Goal: Task Accomplishment & Management: Manage account settings

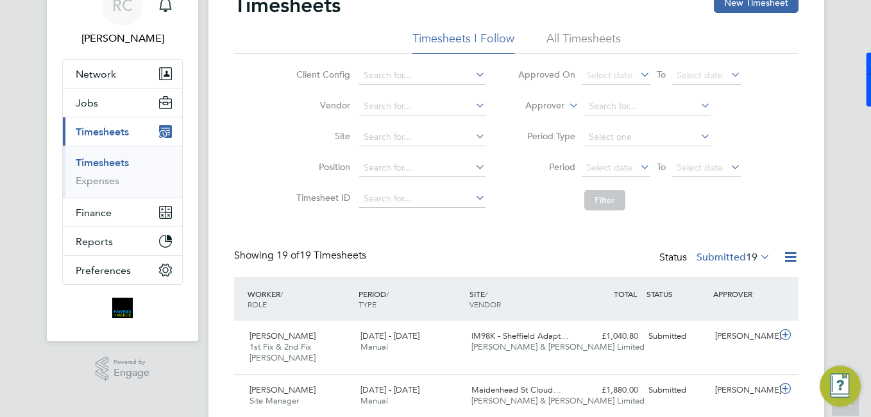
click at [119, 165] on link "Timesheets" at bounding box center [102, 162] width 53 height 12
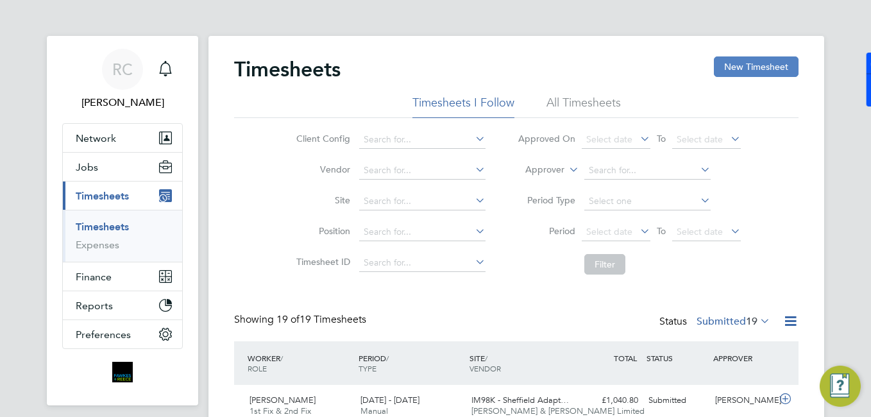
click at [745, 63] on button "New Timesheet" at bounding box center [756, 66] width 85 height 21
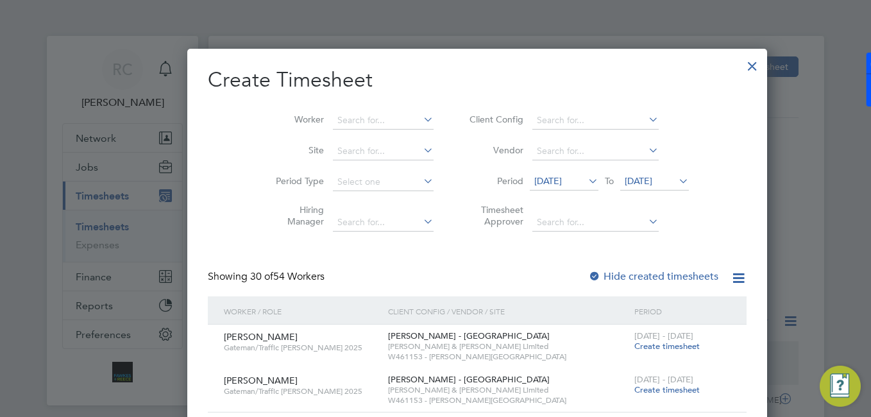
click at [362, 108] on li "Worker" at bounding box center [349, 120] width 199 height 31
click at [370, 114] on input at bounding box center [383, 121] width 101 height 18
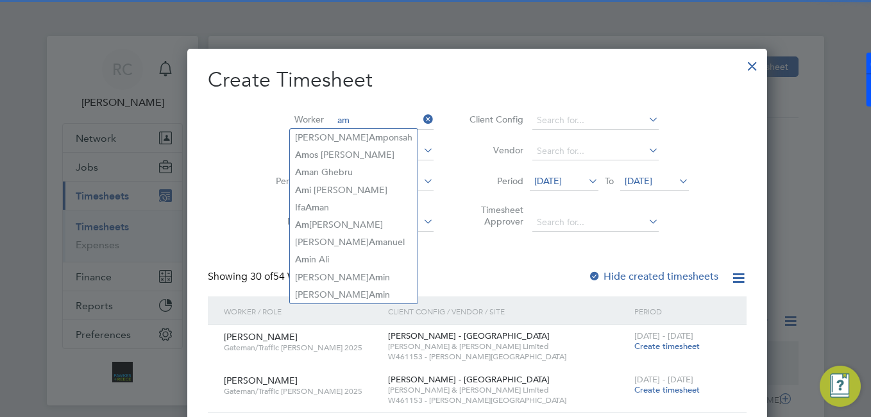
type input "a"
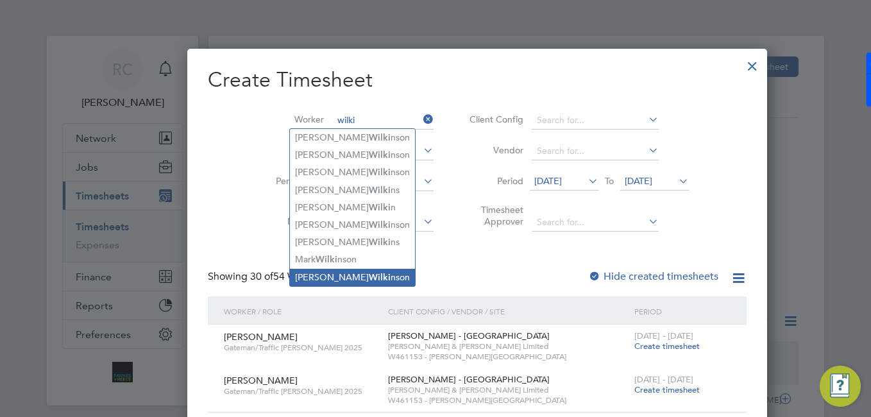
drag, startPoint x: 340, startPoint y: 267, endPoint x: 352, endPoint y: 271, distance: 12.8
click at [369, 272] on b "Wilki" at bounding box center [380, 277] width 22 height 11
type input "[PERSON_NAME]"
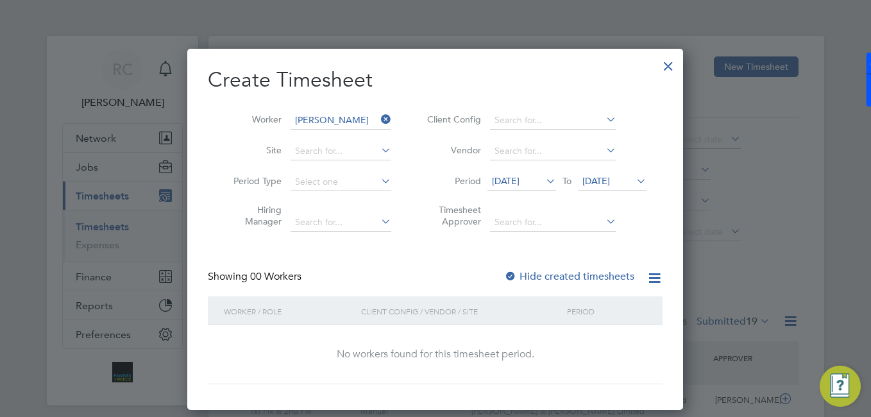
click at [378, 121] on icon at bounding box center [378, 119] width 0 height 18
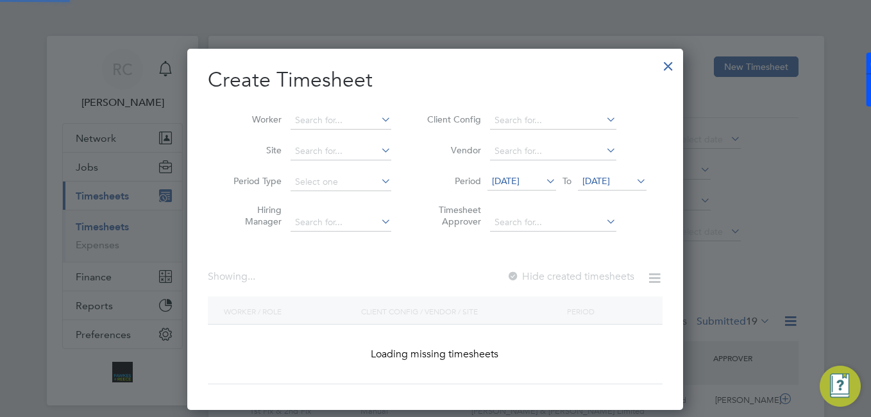
click at [378, 119] on icon at bounding box center [378, 119] width 0 height 18
drag, startPoint x: 369, startPoint y: 124, endPoint x: 375, endPoint y: 123, distance: 6.7
click at [372, 124] on input at bounding box center [341, 121] width 101 height 18
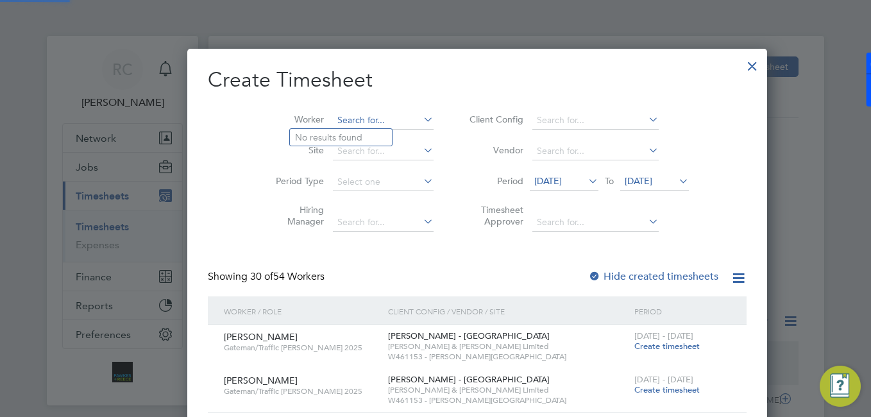
type input "d"
click at [369, 132] on b "Faugo" at bounding box center [382, 137] width 27 height 11
type input "[PERSON_NAME]"
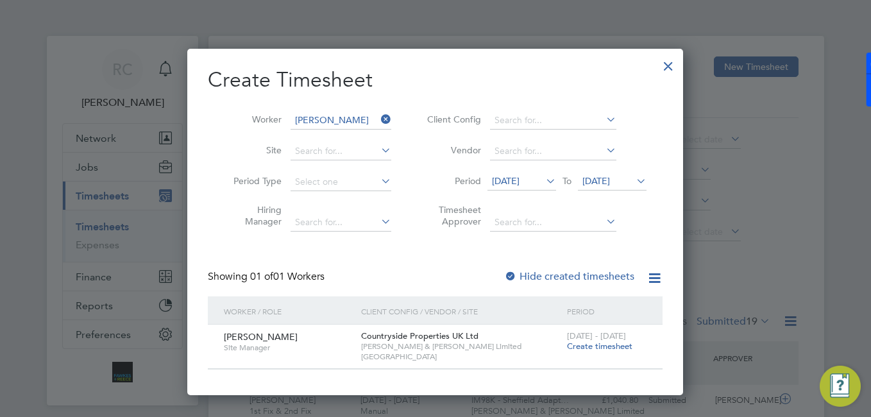
click at [593, 347] on span "Create timesheet" at bounding box center [599, 346] width 65 height 11
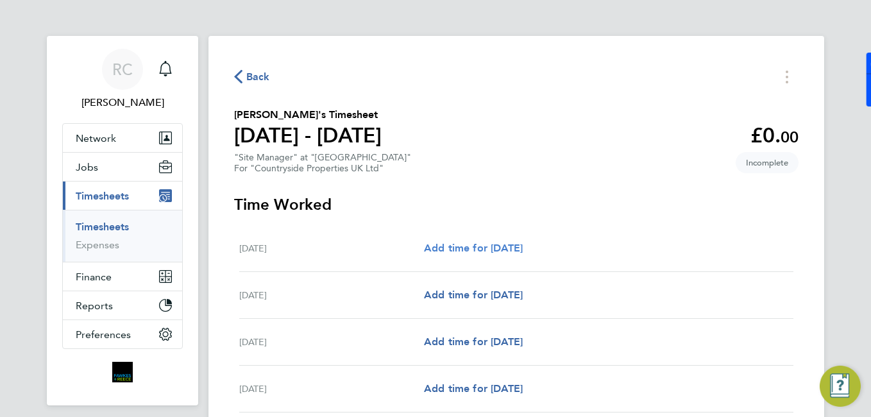
click at [459, 241] on link "Add time for [DATE]" at bounding box center [473, 248] width 99 height 15
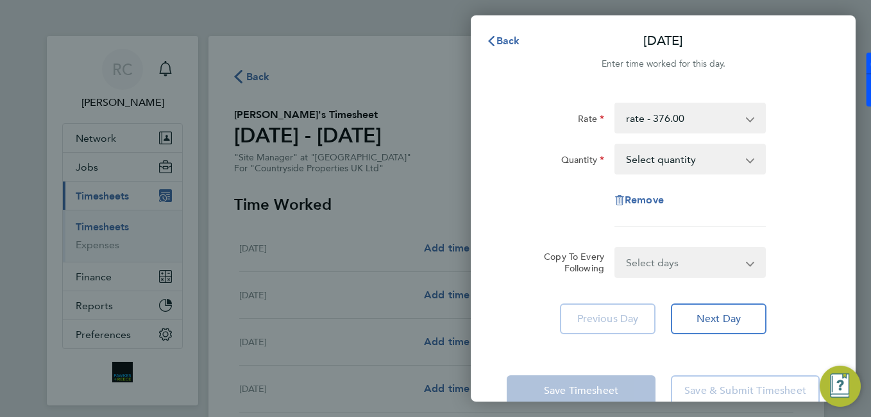
click at [715, 159] on select "Select quantity 0.5 1" at bounding box center [682, 159] width 133 height 28
click at [416, 92] on div "Back [DATE] Enter time worked for this day. Rate rate - 376.00 Basic Quantity S…" at bounding box center [435, 208] width 871 height 417
click at [407, 133] on div "Back [DATE] Enter time worked for this day. Rate rate - 376.00 Basic Quantity S…" at bounding box center [435, 208] width 871 height 417
click at [452, 42] on div "Back [DATE] Enter time worked for this day. Rate rate - 376.00 Basic Quantity S…" at bounding box center [435, 208] width 871 height 417
click at [664, 164] on select "Select quantity 0.5 1" at bounding box center [682, 159] width 133 height 28
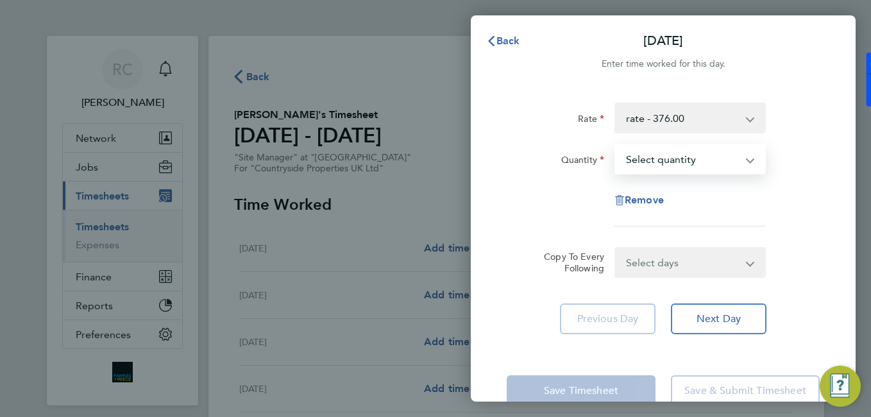
select select "1"
click at [616, 145] on select "Select quantity 0.5 1" at bounding box center [682, 159] width 133 height 28
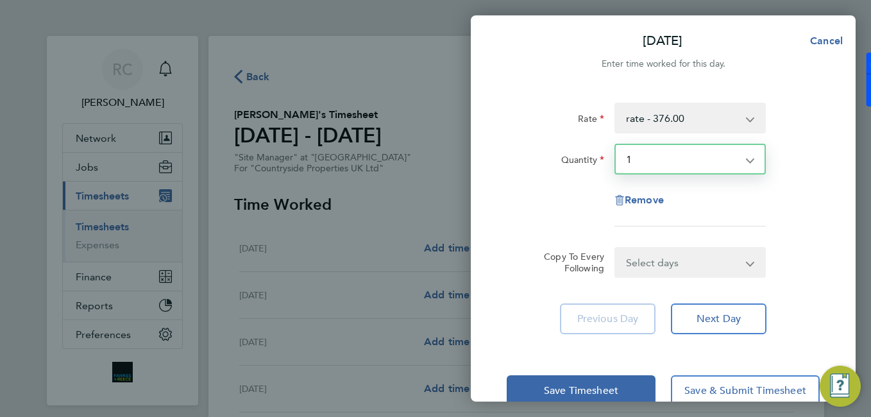
click at [673, 255] on select "Select days Day Weekday (Mon-Fri) Weekend (Sat-Sun) [DATE] [DATE] [DATE] [DATE]…" at bounding box center [683, 262] width 135 height 28
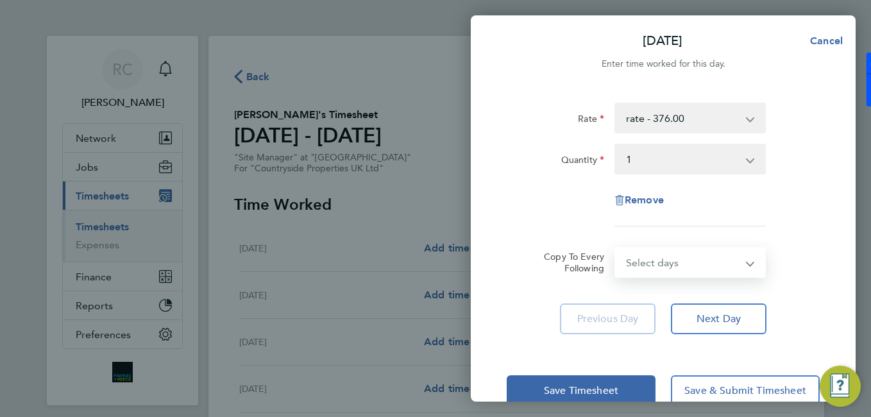
select select "WEEKDAY"
click at [616, 248] on select "Select days Day Weekday (Mon-Fri) Weekend (Sat-Sun) [DATE] [DATE] [DATE] [DATE]…" at bounding box center [683, 262] width 135 height 28
select select "[DATE]"
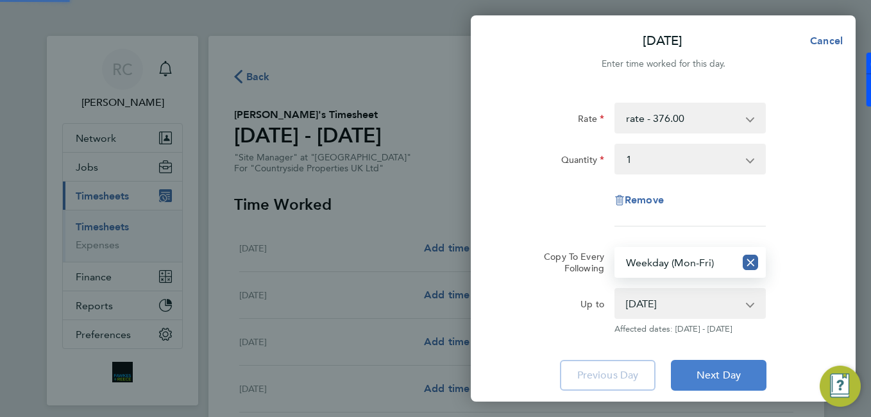
click at [712, 384] on button "Next Day" at bounding box center [719, 375] width 96 height 31
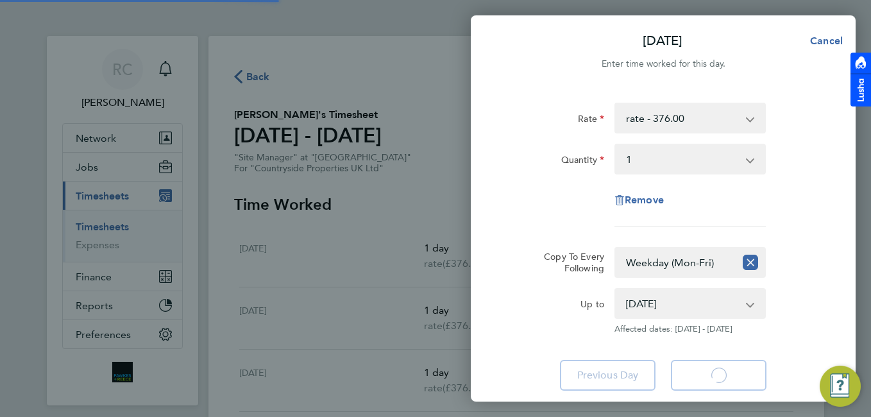
scroll to position [87, 0]
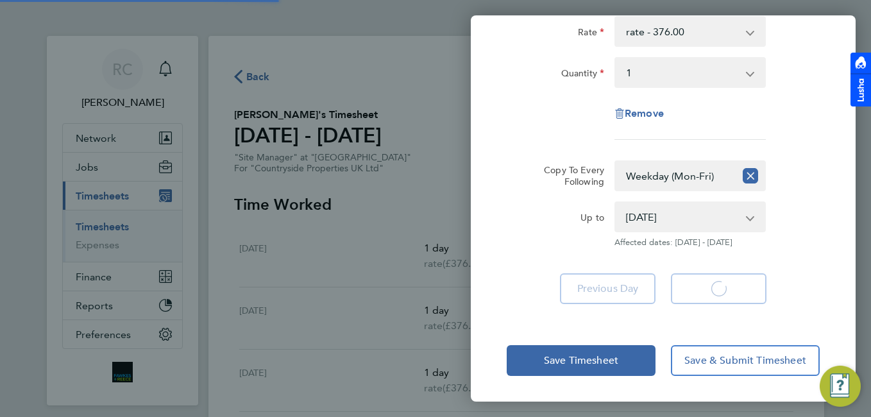
select select "1"
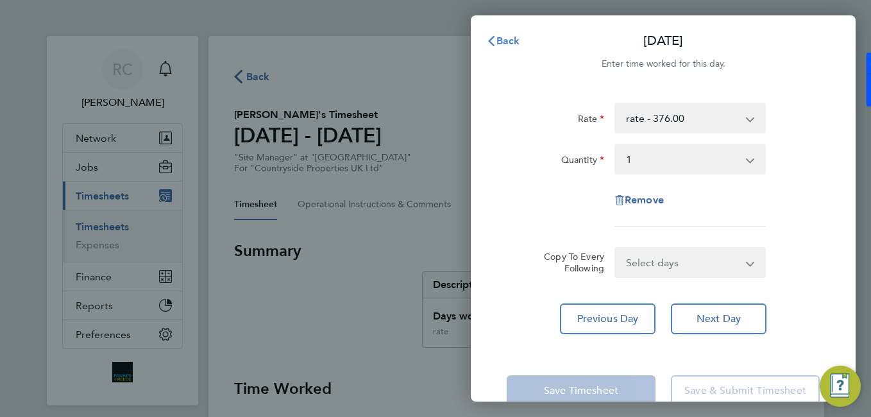
click at [498, 45] on span "Back" at bounding box center [508, 41] width 24 height 12
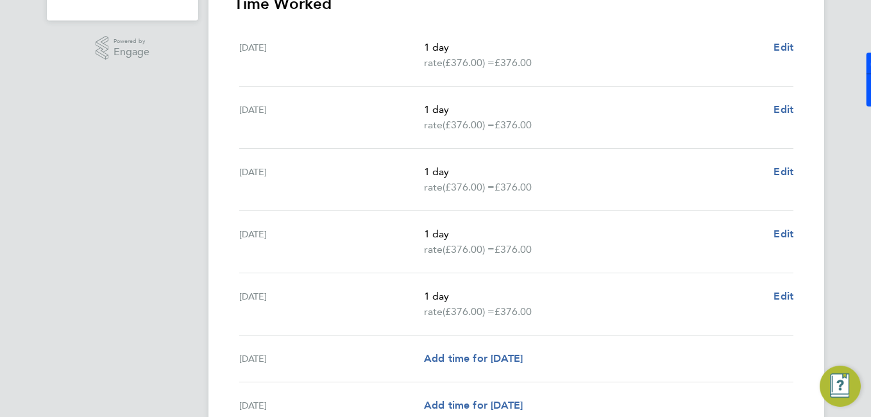
scroll to position [449, 0]
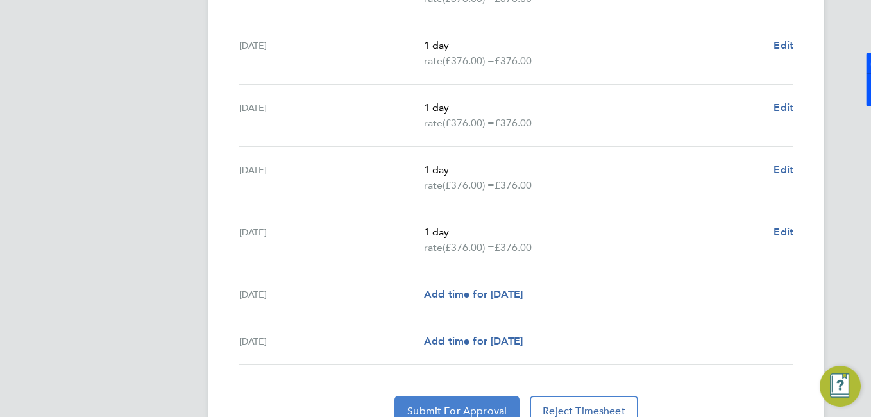
click at [489, 402] on button "Submit For Approval" at bounding box center [456, 411] width 125 height 31
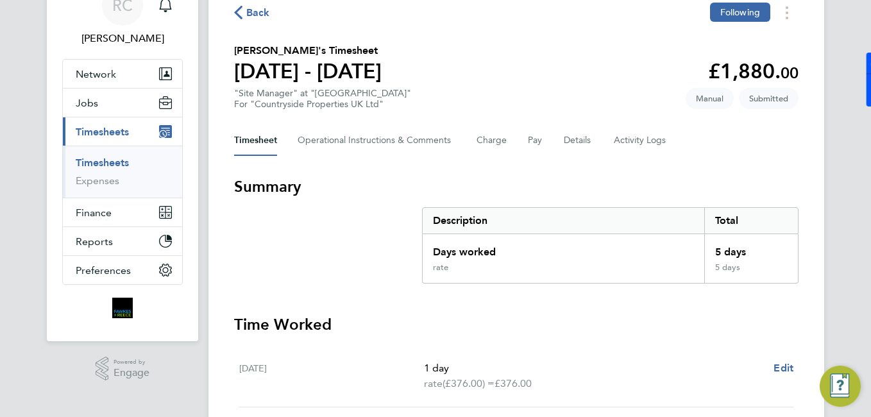
scroll to position [0, 0]
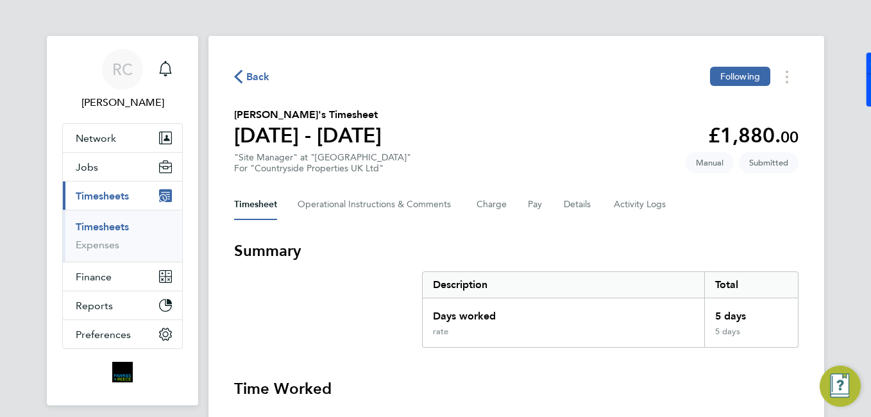
click at [109, 223] on link "Timesheets" at bounding box center [102, 227] width 53 height 12
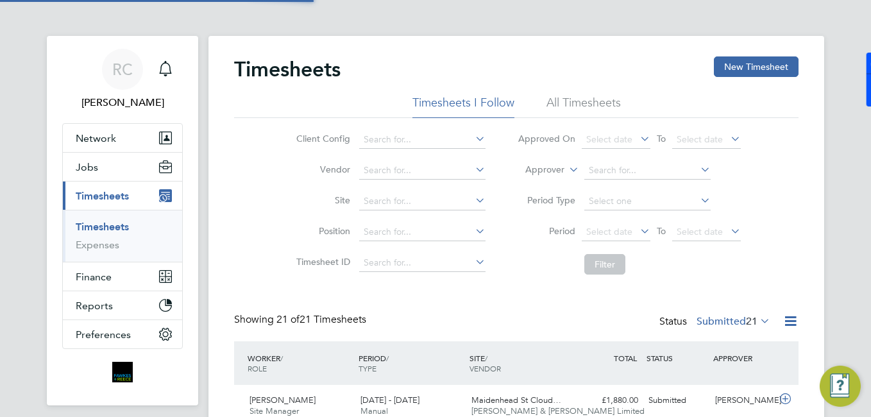
scroll to position [33, 112]
drag, startPoint x: 784, startPoint y: 58, endPoint x: 776, endPoint y: 59, distance: 7.8
click at [783, 58] on button "New Timesheet" at bounding box center [756, 66] width 85 height 21
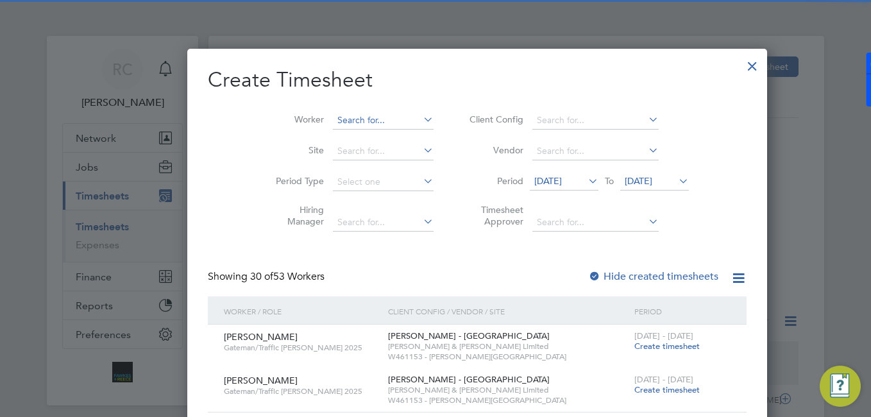
drag, startPoint x: 330, startPoint y: 117, endPoint x: 340, endPoint y: 119, distance: 10.6
click at [342, 120] on input at bounding box center [383, 121] width 101 height 18
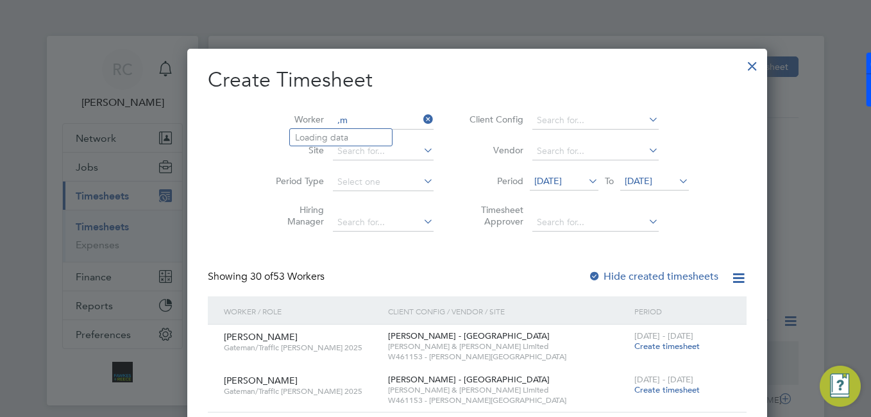
type input ","
click at [328, 130] on li "[PERSON_NAME] at" at bounding box center [347, 137] width 114 height 17
type input "[PERSON_NAME]"
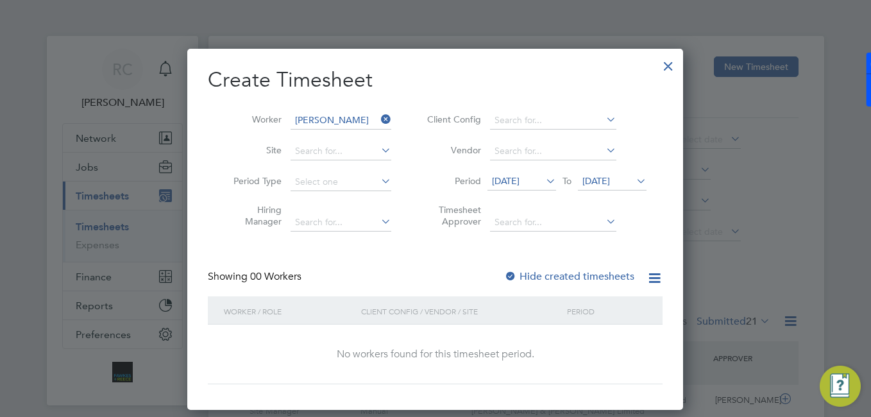
click at [570, 266] on div "Create Timesheet Worker [PERSON_NAME] Site Period Type Hiring Manager Client Co…" at bounding box center [435, 225] width 455 height 317
click at [565, 275] on label "Hide created timesheets" at bounding box center [569, 276] width 130 height 13
click at [561, 271] on label "Hide created timesheets" at bounding box center [569, 276] width 130 height 13
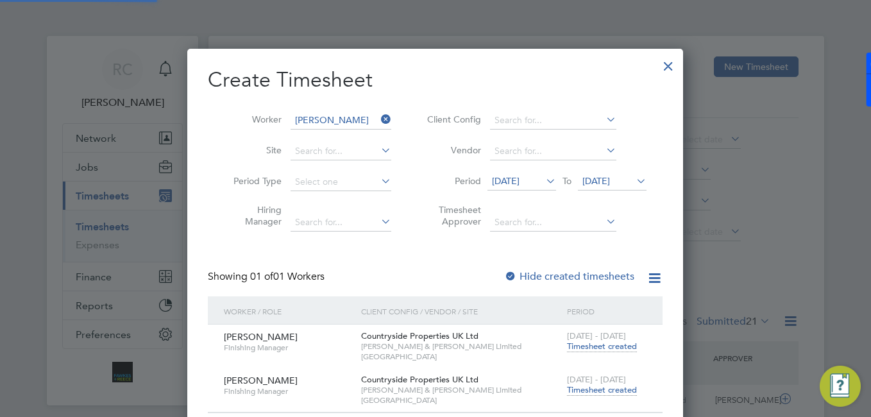
click at [553, 271] on label "Hide created timesheets" at bounding box center [569, 276] width 130 height 13
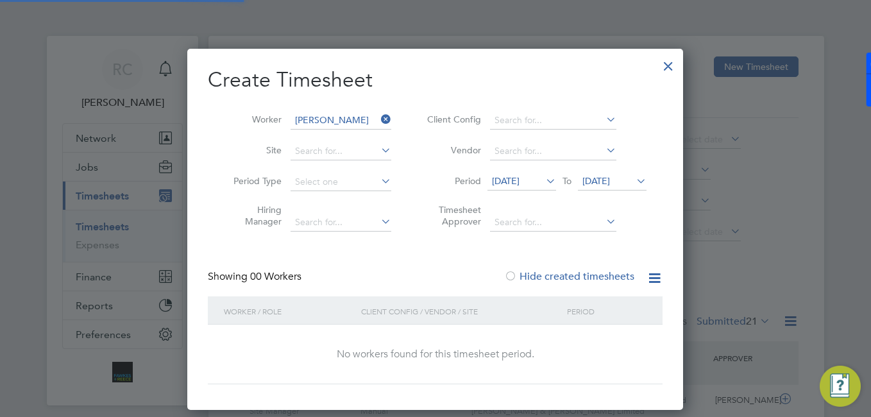
click at [529, 267] on div "Create Timesheet Worker [PERSON_NAME] Site Period Type Hiring Manager Client Co…" at bounding box center [435, 225] width 455 height 317
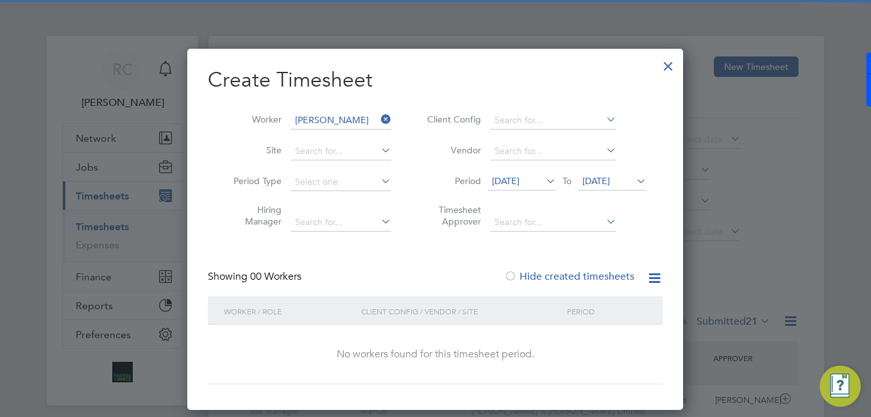
click at [536, 283] on div "Showing 00 Workers Hide created timesheets" at bounding box center [435, 283] width 455 height 26
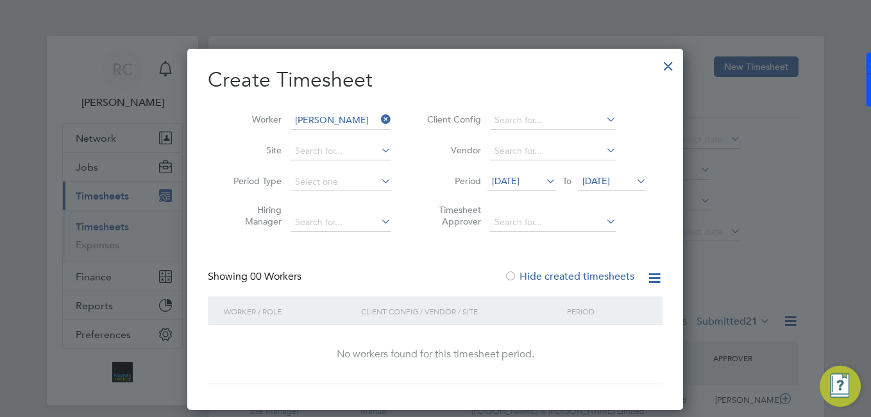
click at [536, 278] on label "Hide created timesheets" at bounding box center [569, 276] width 130 height 13
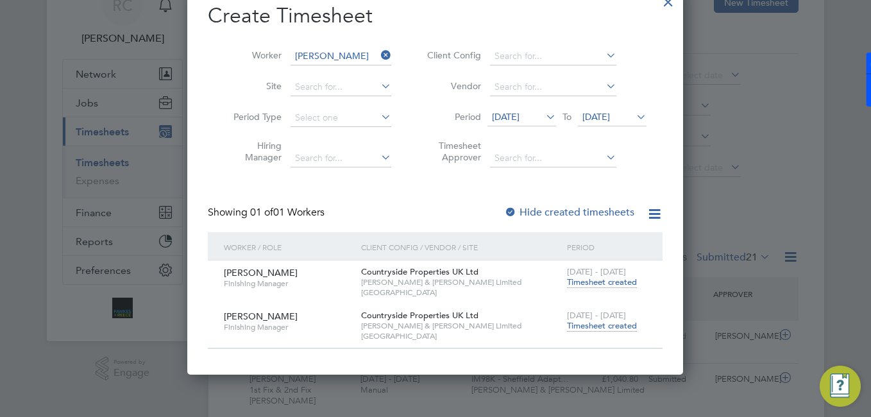
click at [611, 324] on span "Timesheet created" at bounding box center [602, 326] width 70 height 12
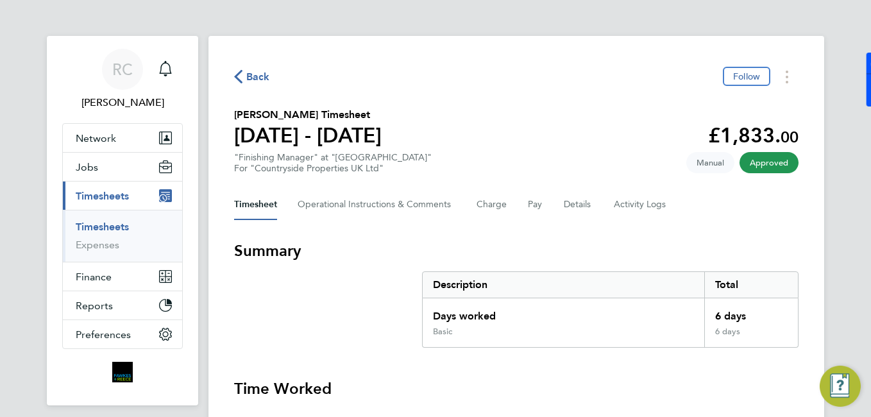
click at [271, 79] on div "Back Follow" at bounding box center [516, 77] width 564 height 20
click at [258, 71] on span "Back" at bounding box center [258, 76] width 24 height 15
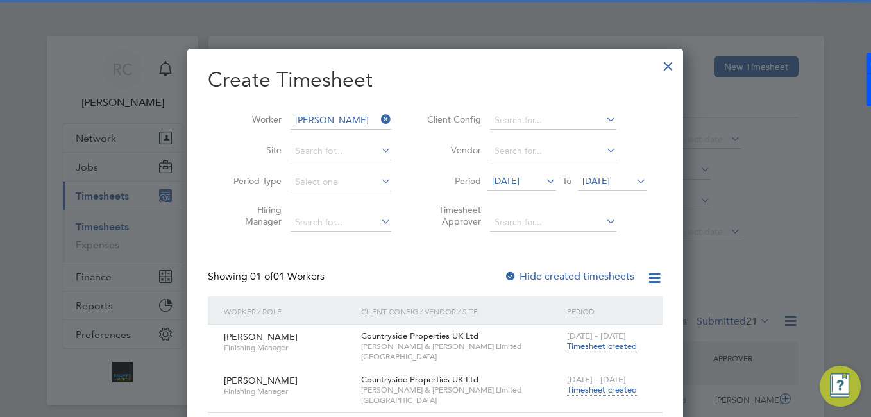
drag, startPoint x: 384, startPoint y: 118, endPoint x: 374, endPoint y: 121, distance: 10.1
click at [378, 119] on icon at bounding box center [378, 119] width 0 height 18
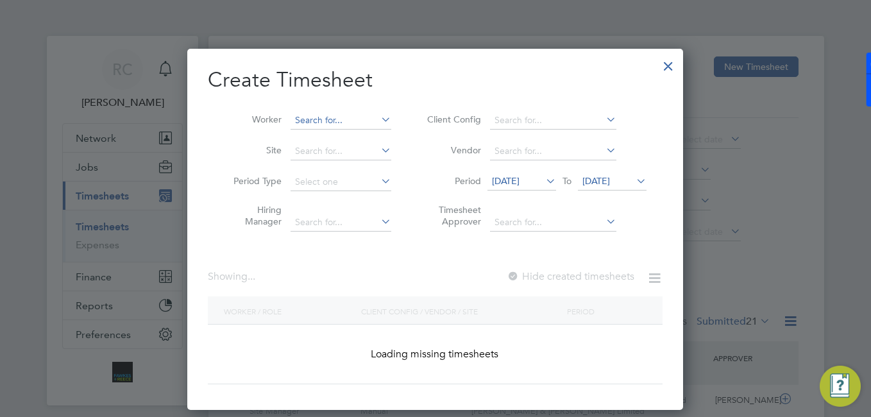
click at [371, 121] on input at bounding box center [341, 121] width 101 height 18
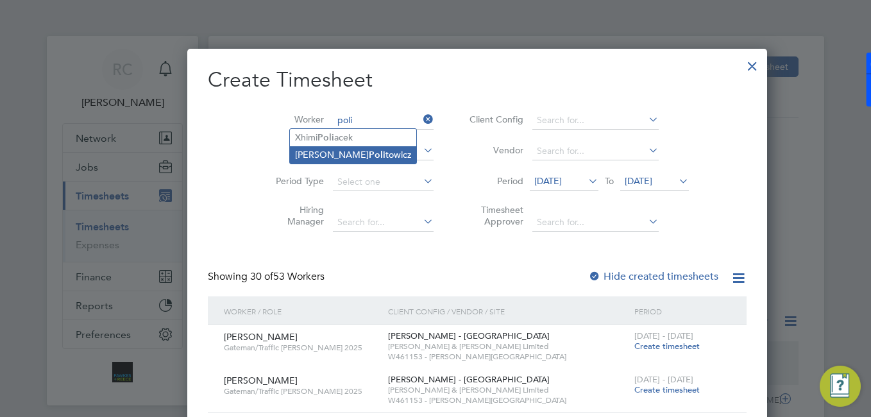
click at [352, 154] on li "[PERSON_NAME] towicz" at bounding box center [353, 154] width 126 height 17
type input "[PERSON_NAME]"
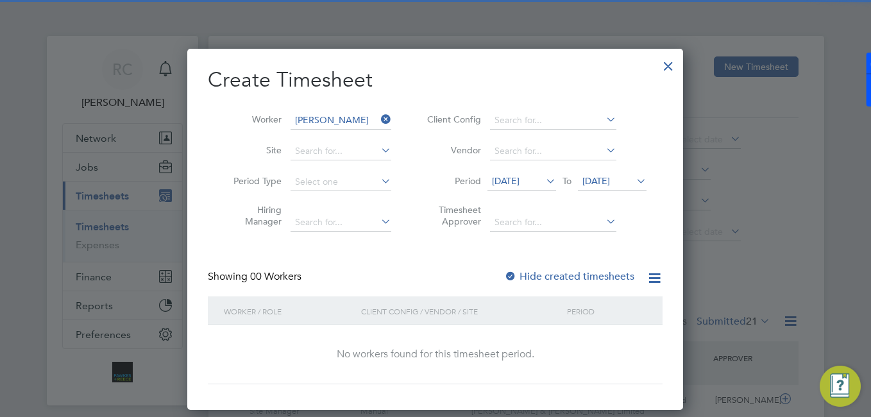
click at [571, 273] on label "Hide created timesheets" at bounding box center [569, 276] width 130 height 13
click at [505, 187] on span "[DATE]" at bounding box center [521, 181] width 69 height 17
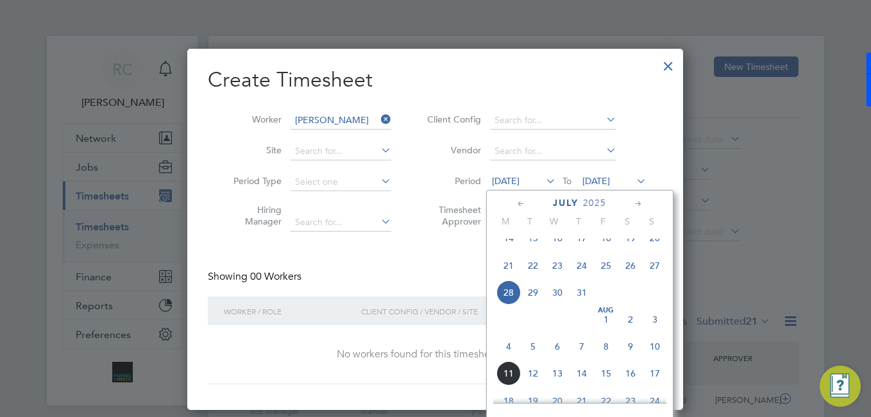
click at [512, 359] on span "4" at bounding box center [508, 346] width 24 height 24
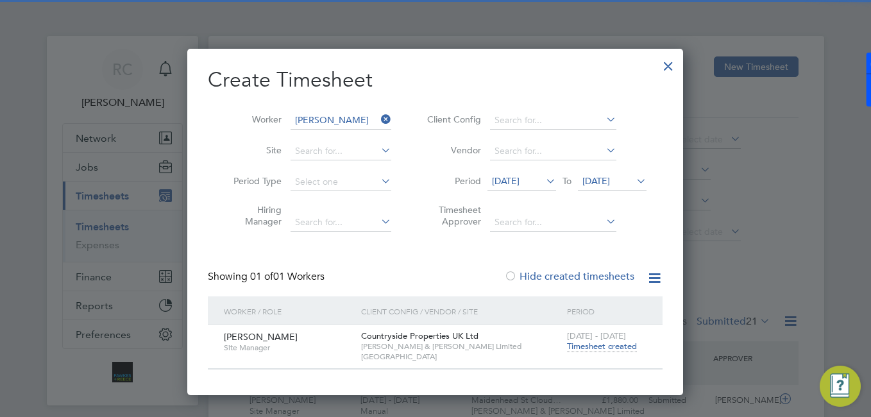
click at [579, 347] on span "Timesheet created" at bounding box center [602, 347] width 70 height 12
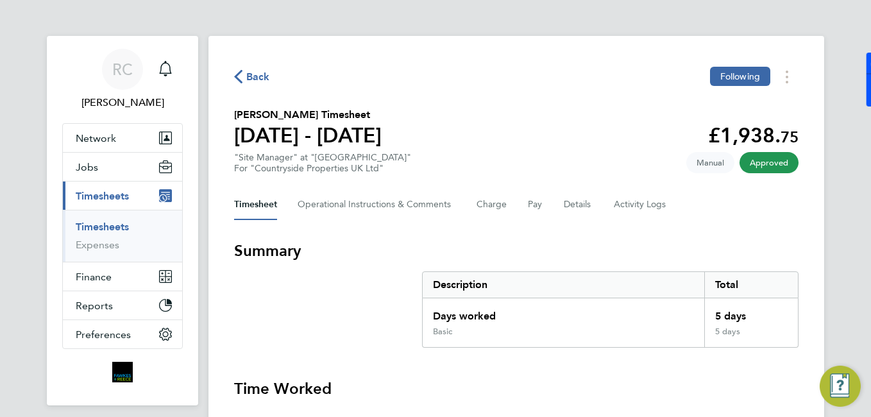
drag, startPoint x: 281, startPoint y: 78, endPoint x: 256, endPoint y: 73, distance: 25.5
click at [280, 77] on div "Back Following" at bounding box center [516, 77] width 564 height 20
click at [250, 72] on span "Back" at bounding box center [258, 76] width 24 height 15
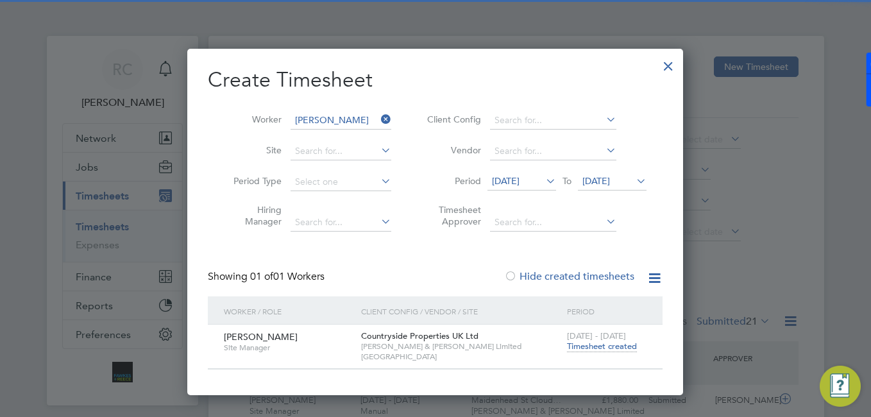
click at [394, 119] on li "Worker [PERSON_NAME]" at bounding box center [307, 120] width 199 height 31
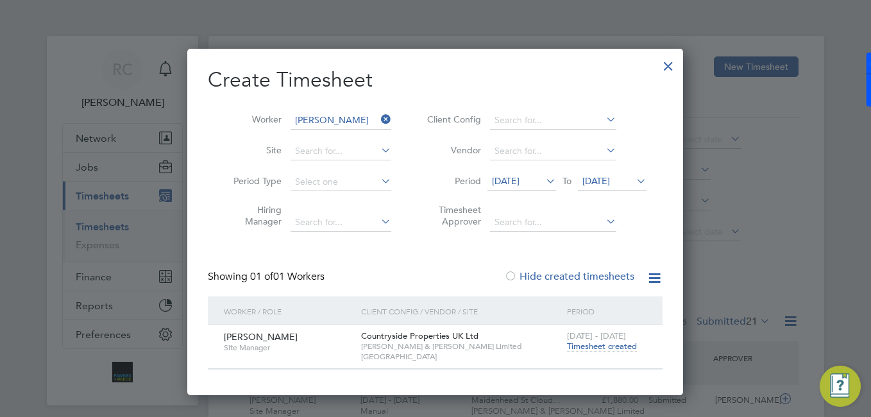
click at [378, 119] on icon at bounding box center [378, 119] width 0 height 18
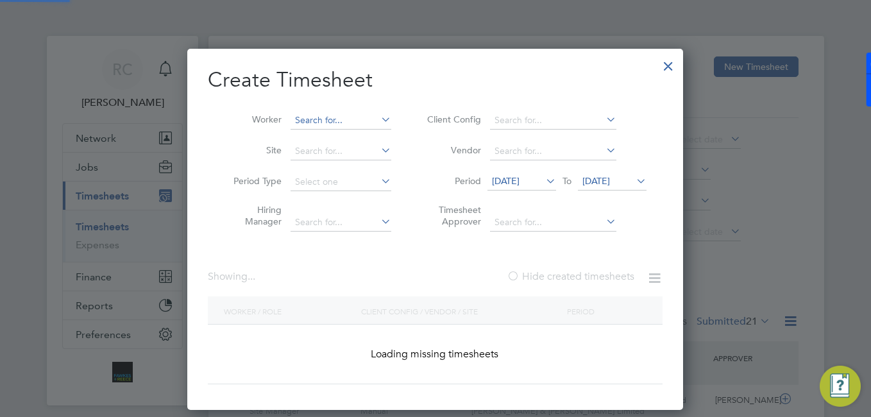
click at [348, 121] on input at bounding box center [341, 121] width 101 height 18
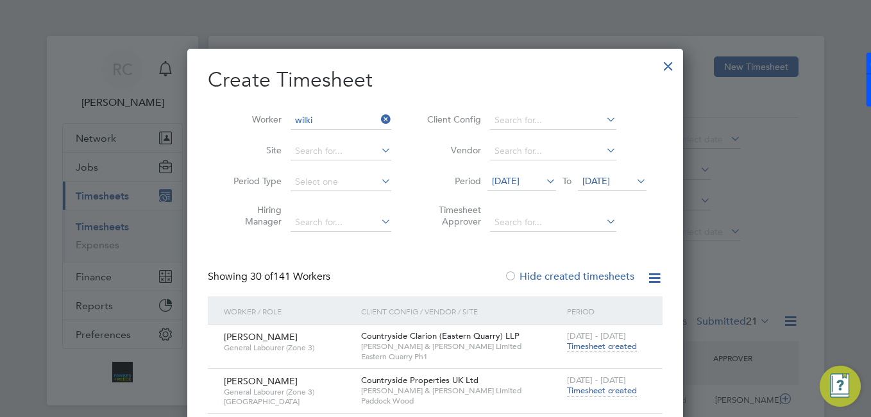
click at [348, 270] on li "[PERSON_NAME] nson" at bounding box center [352, 277] width 125 height 17
type input "[PERSON_NAME]"
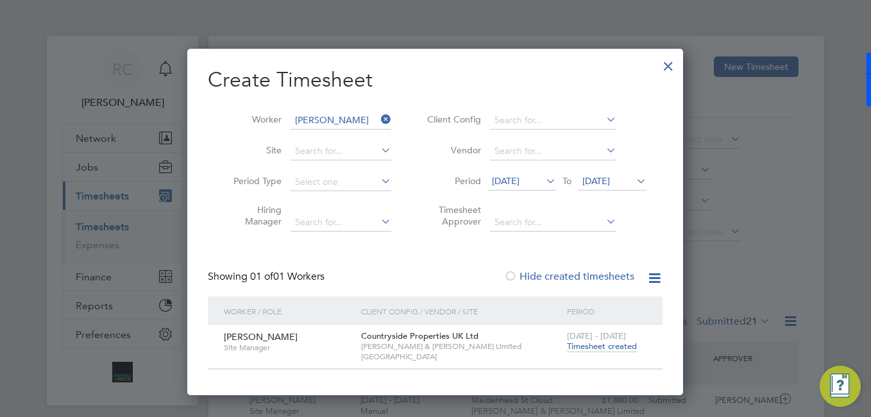
click at [598, 346] on span "Timesheet created" at bounding box center [602, 347] width 70 height 12
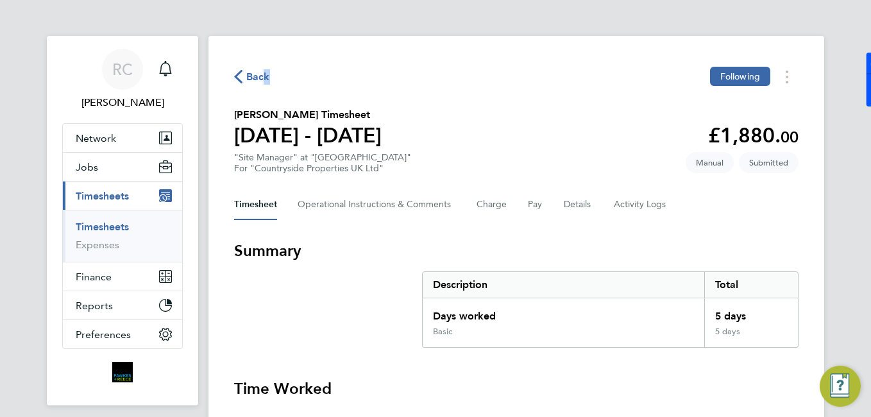
click at [263, 84] on div "Back Following" at bounding box center [516, 77] width 564 height 20
click at [264, 80] on span "Back" at bounding box center [258, 76] width 24 height 15
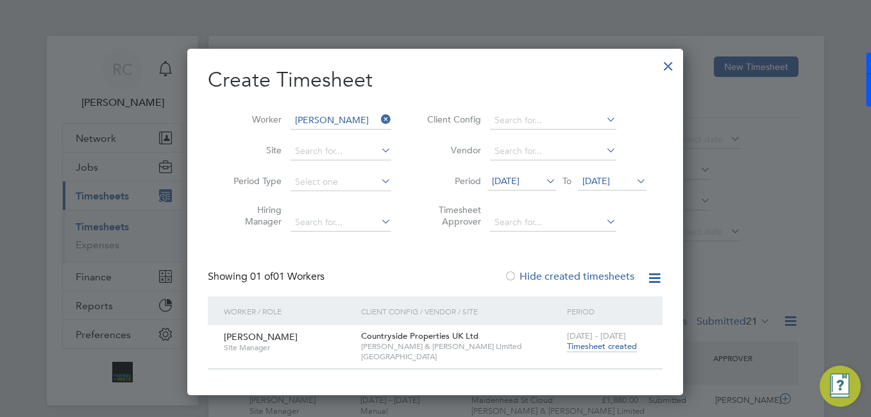
click at [393, 112] on li "Worker [PERSON_NAME]" at bounding box center [307, 120] width 199 height 31
click at [378, 117] on icon at bounding box center [378, 119] width 0 height 18
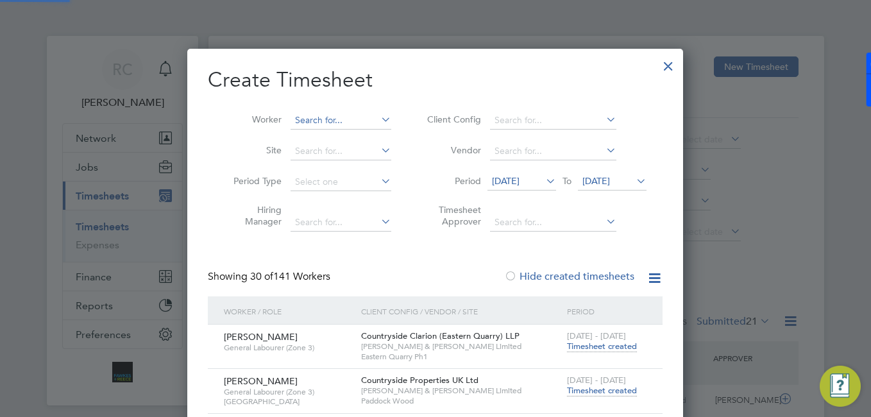
click at [355, 121] on input at bounding box center [341, 121] width 101 height 18
type input "f"
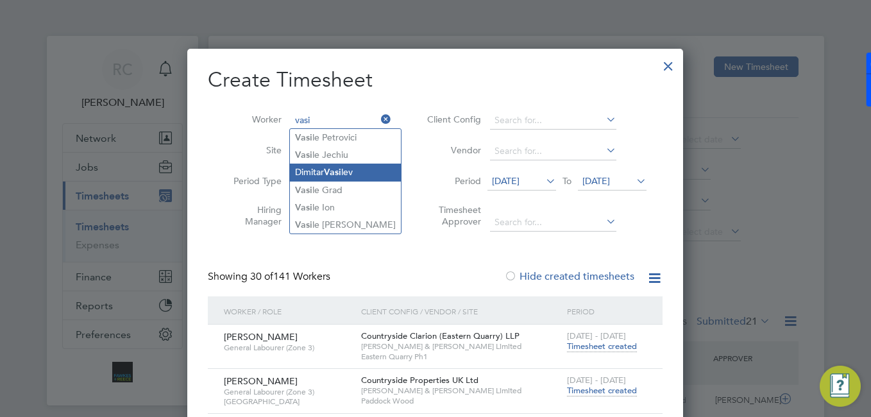
type input "vasi"
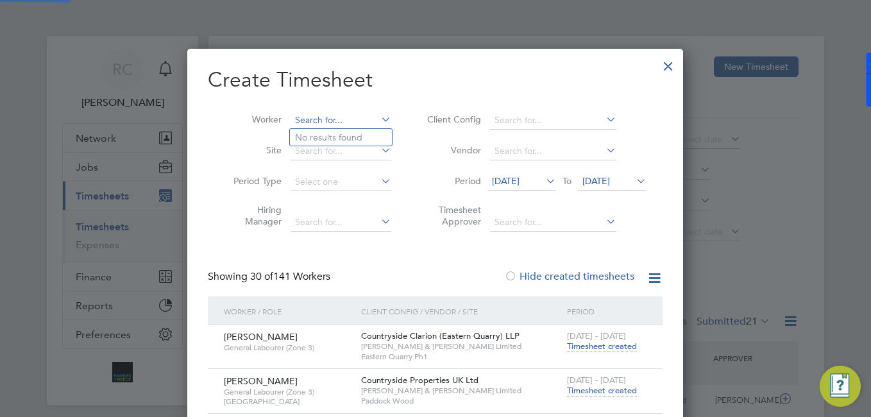
drag, startPoint x: 344, startPoint y: 173, endPoint x: 316, endPoint y: 122, distance: 58.0
click at [316, 122] on input at bounding box center [341, 121] width 101 height 18
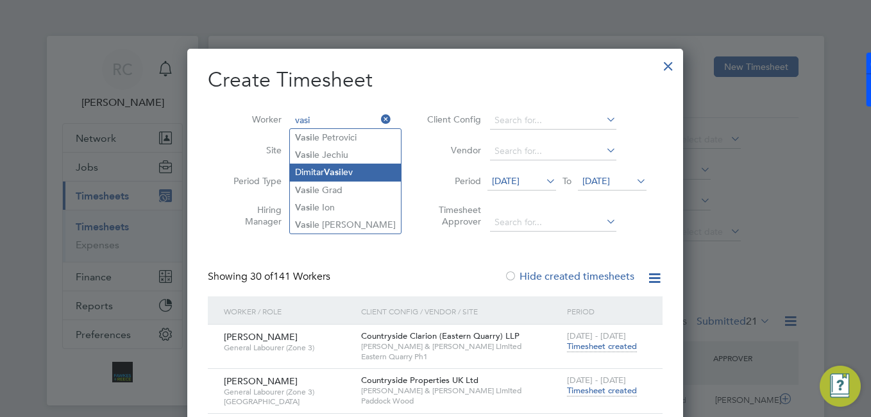
click at [333, 168] on b "Vasi" at bounding box center [332, 172] width 17 height 11
type input "[PERSON_NAME]"
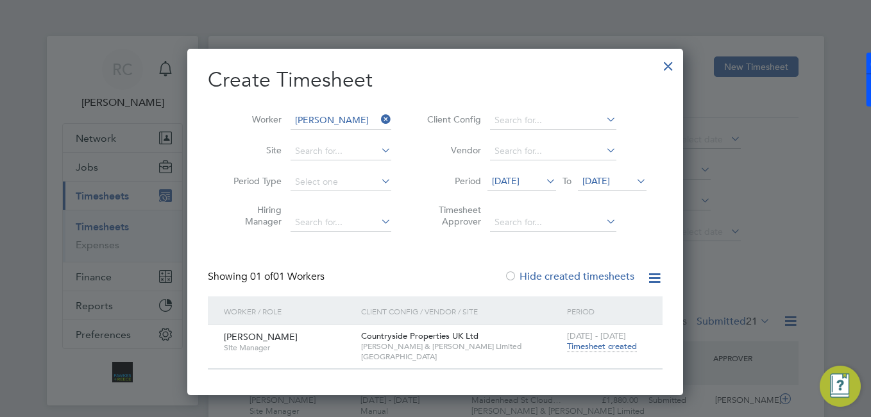
click at [602, 350] on span "Timesheet created" at bounding box center [602, 347] width 70 height 12
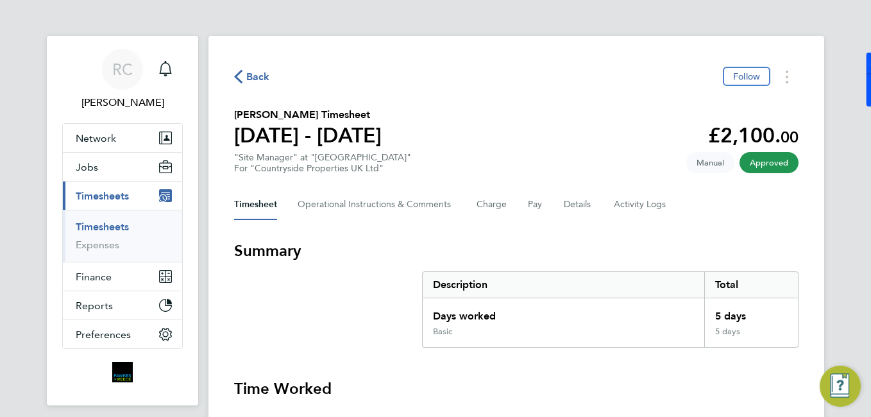
click at [258, 67] on div "Back Follow" at bounding box center [516, 77] width 564 height 20
click at [260, 81] on span "Back" at bounding box center [258, 76] width 24 height 15
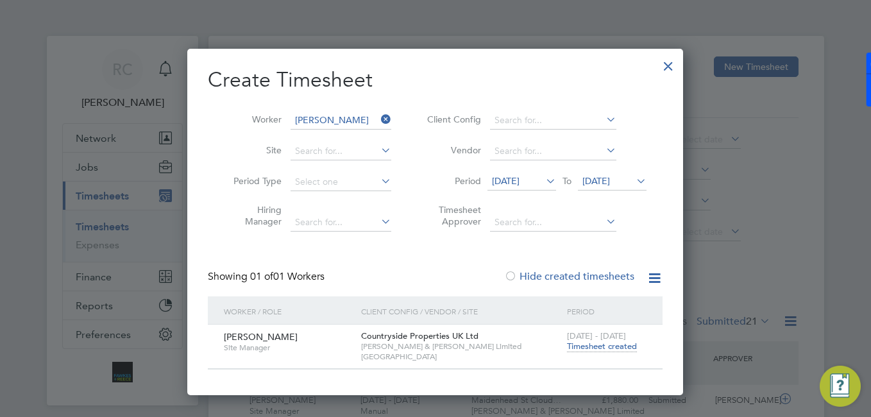
click at [378, 113] on icon at bounding box center [378, 119] width 0 height 18
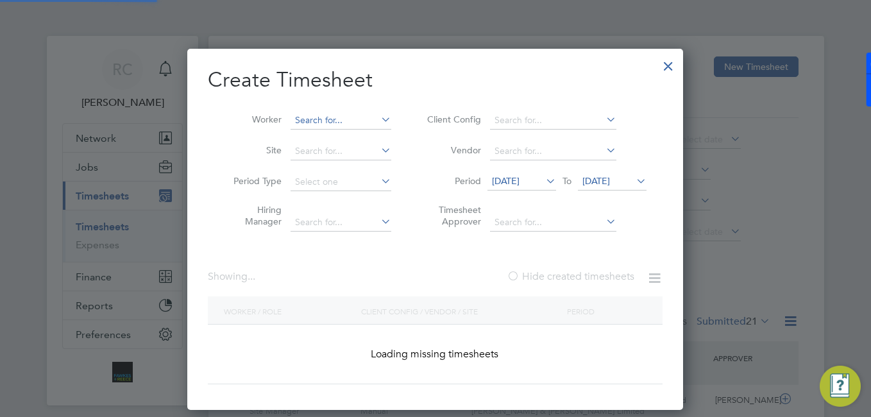
click at [362, 115] on input at bounding box center [341, 121] width 101 height 18
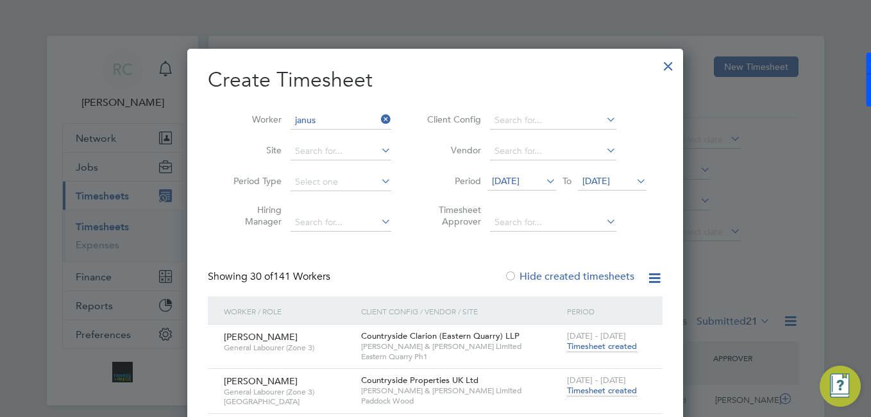
click at [355, 134] on li "[PERSON_NAME]" at bounding box center [350, 137] width 121 height 17
type input "[PERSON_NAME]"
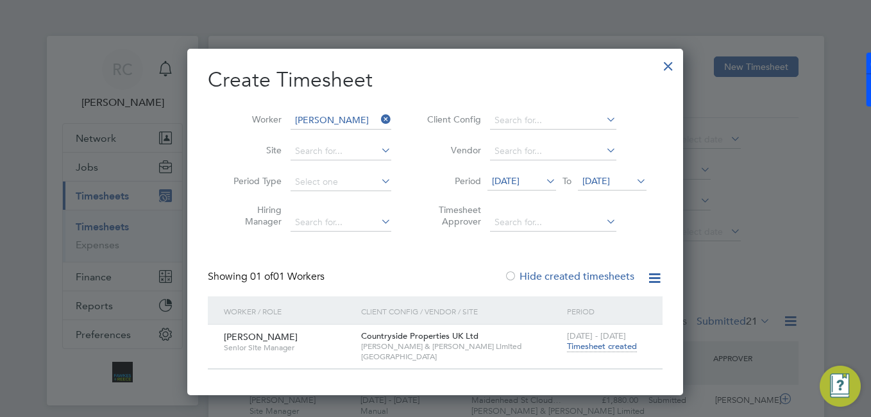
click at [589, 344] on span "Timesheet created" at bounding box center [602, 347] width 70 height 12
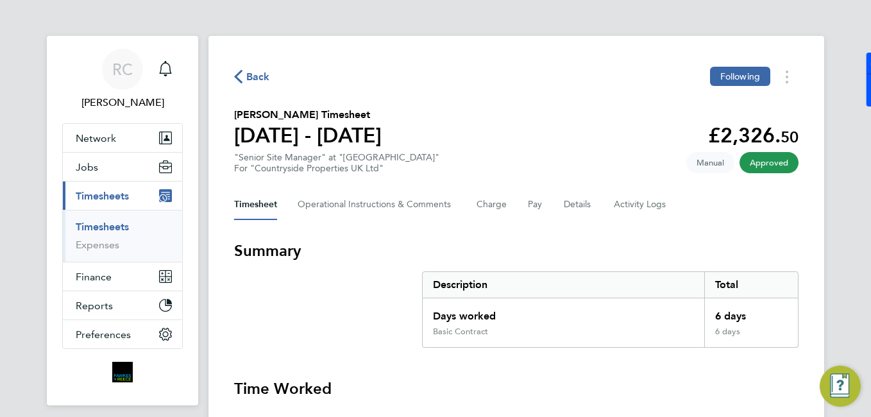
drag, startPoint x: 251, startPoint y: 73, endPoint x: 257, endPoint y: 61, distance: 13.8
click at [257, 74] on span "Back" at bounding box center [258, 76] width 24 height 15
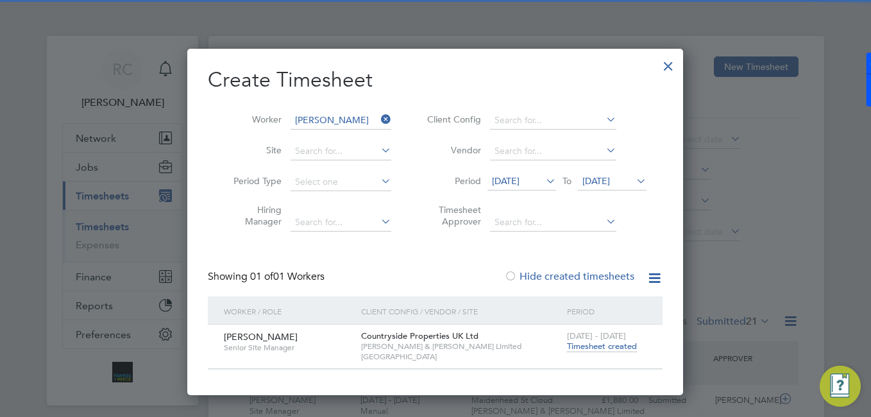
click at [378, 116] on icon at bounding box center [378, 119] width 0 height 18
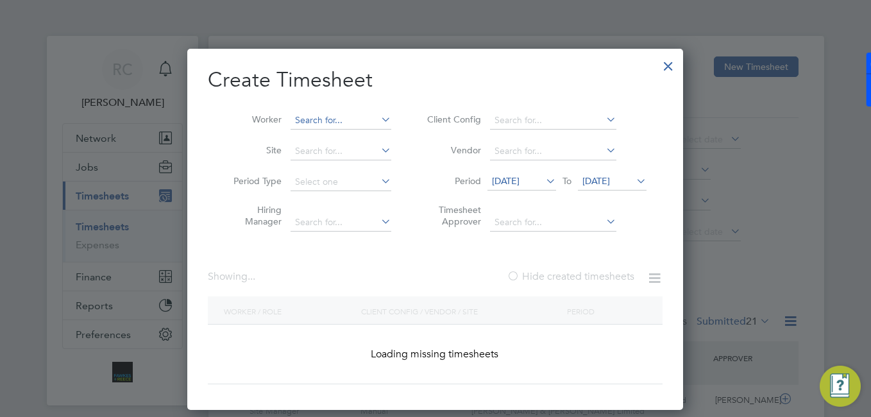
click at [356, 119] on input at bounding box center [341, 121] width 101 height 18
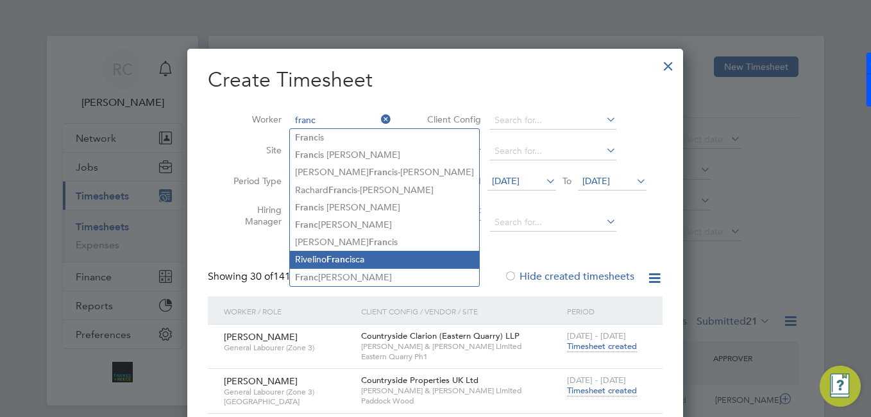
click at [359, 257] on li "Rivelino Franc isca" at bounding box center [384, 259] width 189 height 17
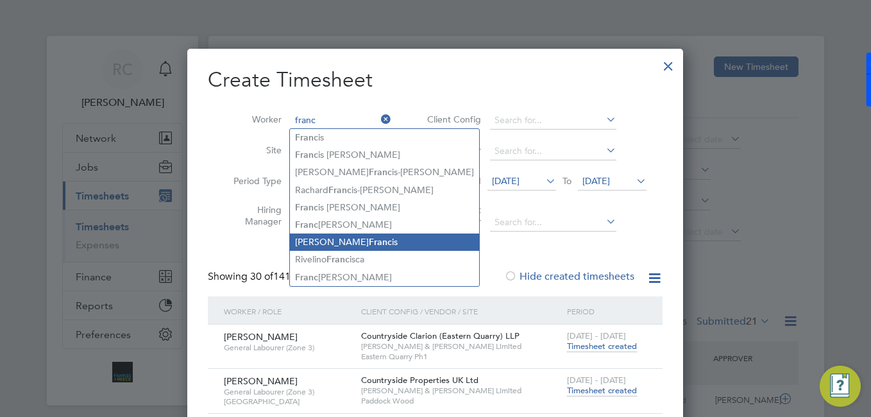
type input "[PERSON_NAME]"
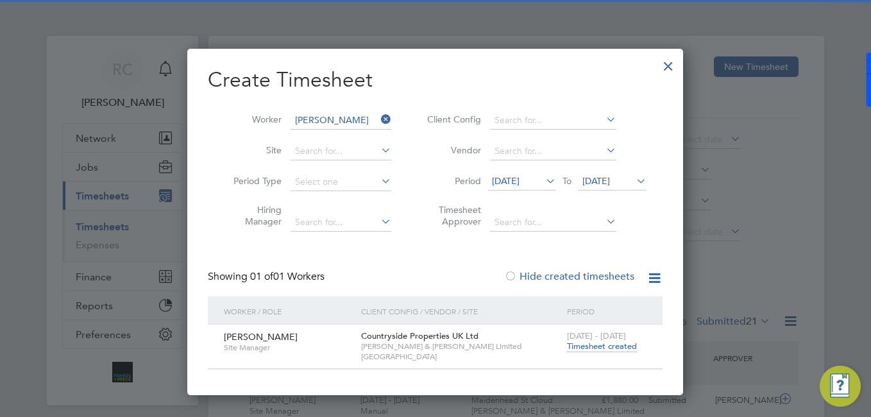
click at [592, 344] on span "Timesheet created" at bounding box center [602, 347] width 70 height 12
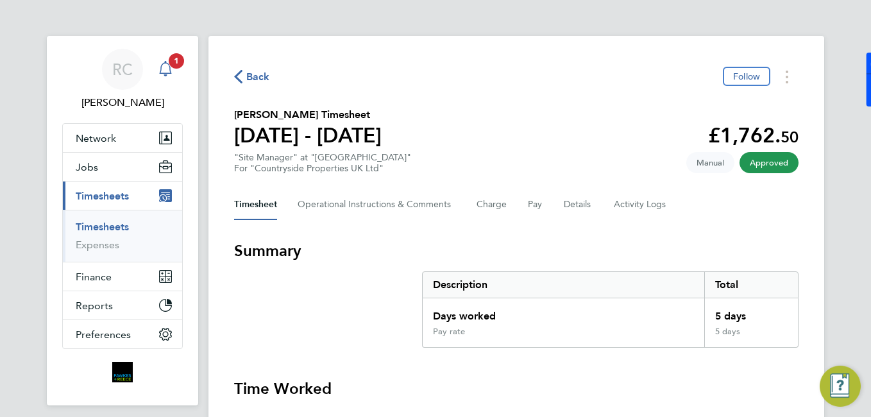
drag, startPoint x: 184, startPoint y: 62, endPoint x: 175, endPoint y: 62, distance: 9.0
click at [183, 62] on app-alerts-badge "1" at bounding box center [176, 60] width 17 height 17
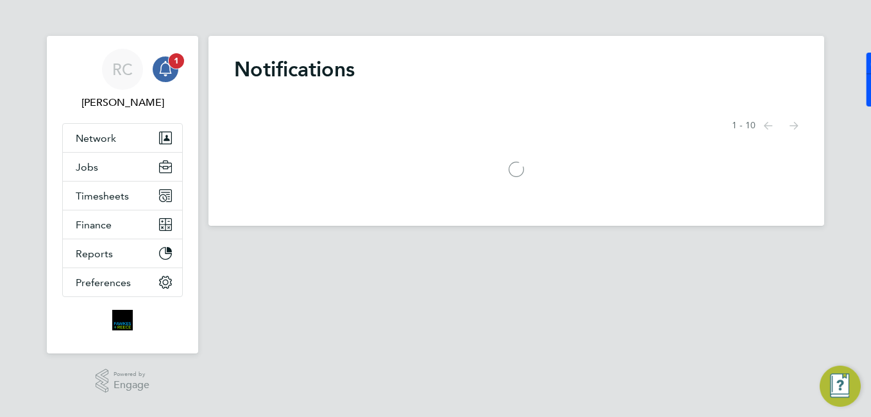
click at [173, 62] on span "1" at bounding box center [176, 60] width 15 height 15
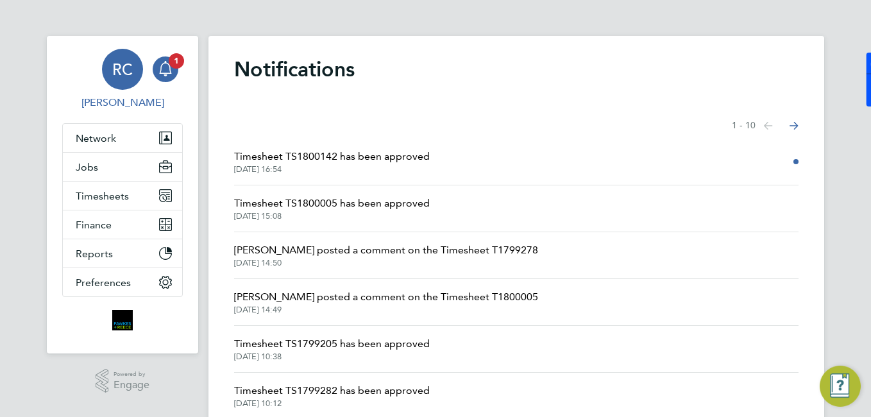
click at [144, 89] on link "RC [PERSON_NAME]" at bounding box center [122, 80] width 121 height 62
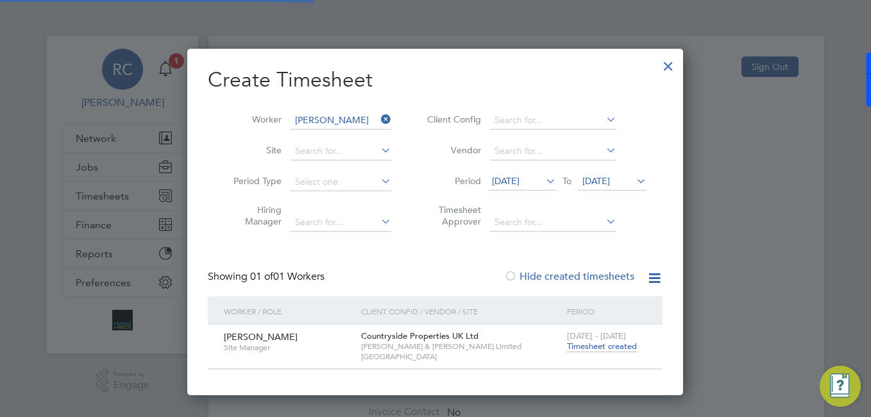
click at [164, 76] on div at bounding box center [435, 208] width 871 height 417
type input "[EMAIL_ADDRESS][DOMAIN_NAME]"
drag, startPoint x: 179, startPoint y: 71, endPoint x: 208, endPoint y: 58, distance: 31.6
click at [185, 68] on div at bounding box center [435, 208] width 871 height 417
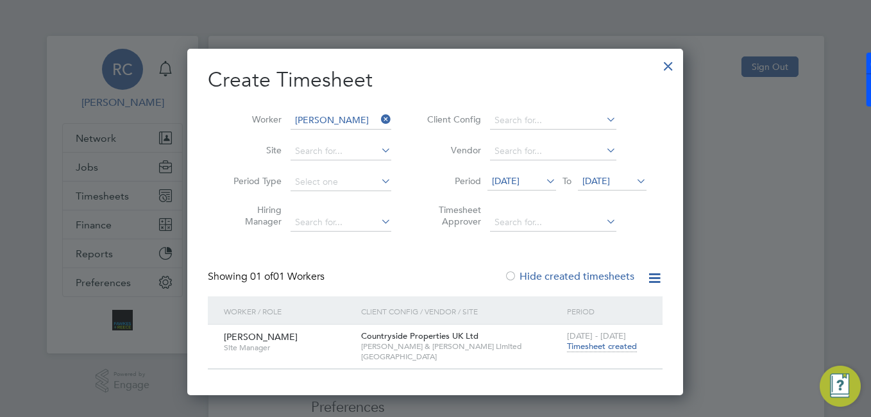
click at [678, 56] on div at bounding box center [668, 62] width 23 height 23
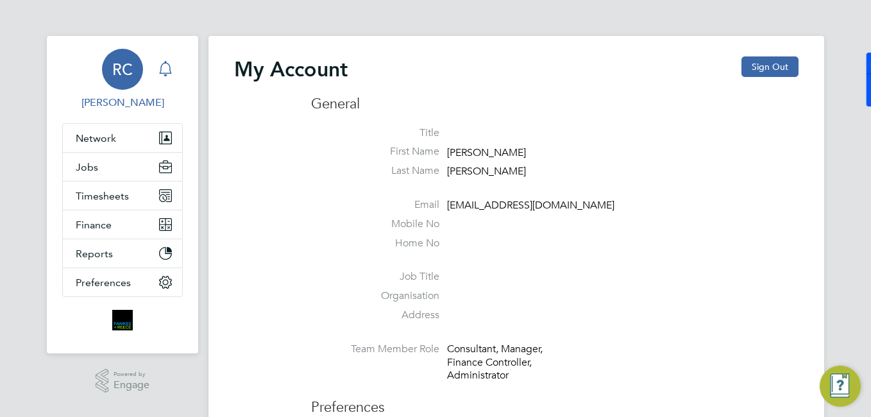
click at [162, 58] on div "Main navigation" at bounding box center [166, 69] width 26 height 26
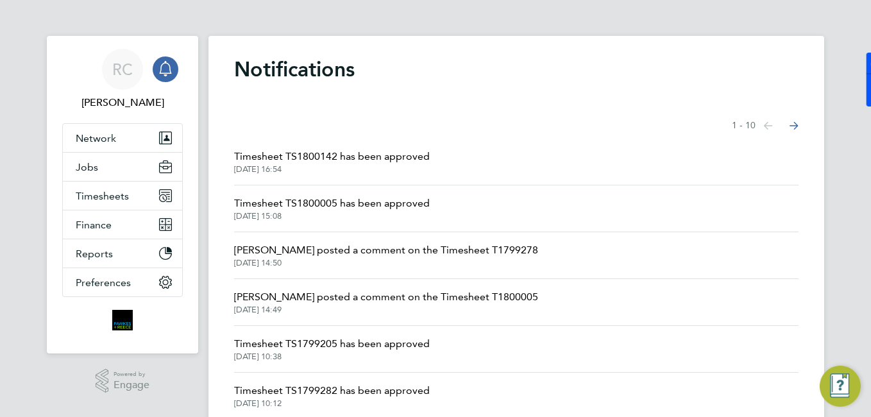
drag, startPoint x: 334, startPoint y: 178, endPoint x: 334, endPoint y: 165, distance: 12.2
click at [334, 177] on li "Timesheet TS1800142 has been approved [DATE] 16:54" at bounding box center [516, 162] width 564 height 47
drag, startPoint x: 342, startPoint y: 167, endPoint x: 288, endPoint y: 224, distance: 79.4
click at [342, 167] on span "[DATE] 16:54" at bounding box center [332, 169] width 196 height 10
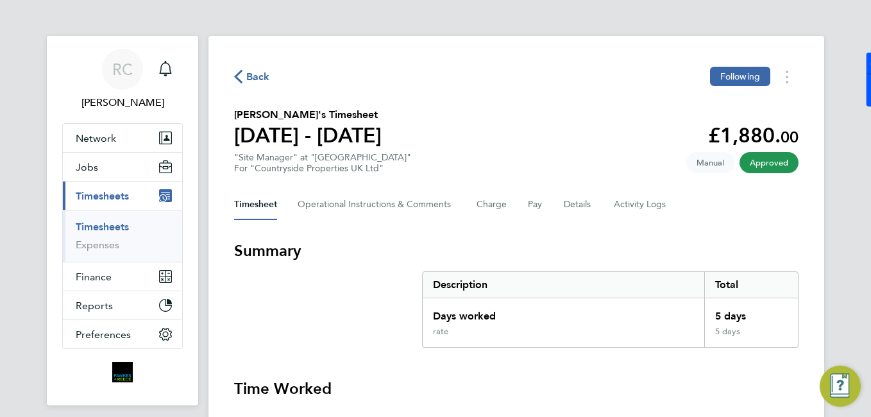
click at [257, 76] on span "Back" at bounding box center [258, 76] width 24 height 15
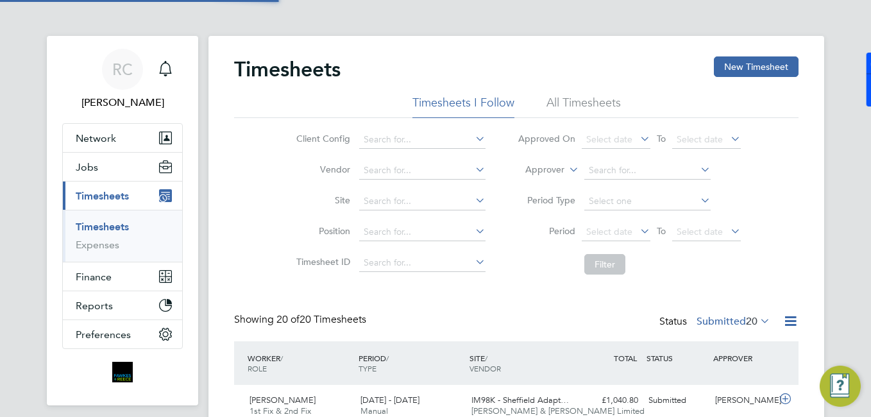
scroll to position [43, 112]
click at [117, 228] on link "Timesheets" at bounding box center [102, 227] width 53 height 12
click at [159, 65] on icon "Main navigation" at bounding box center [165, 68] width 15 height 15
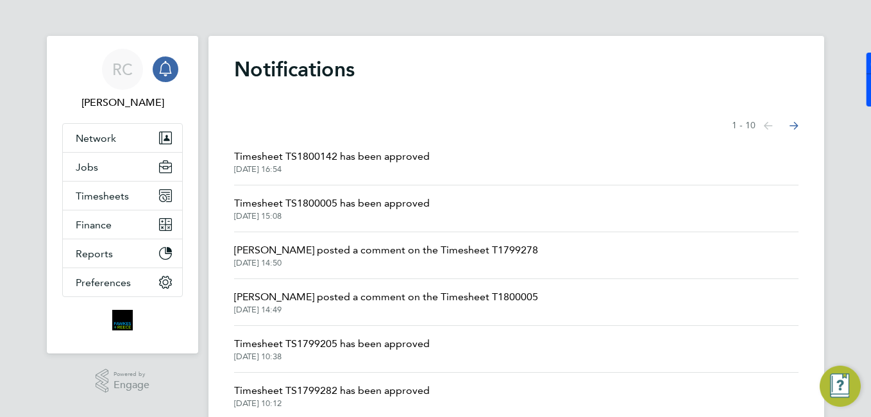
click at [310, 223] on li "Timesheet TS1800005 has been approved [DATE] 15:08" at bounding box center [516, 208] width 564 height 47
click at [309, 205] on span "Timesheet TS1800005 has been approved" at bounding box center [332, 203] width 196 height 15
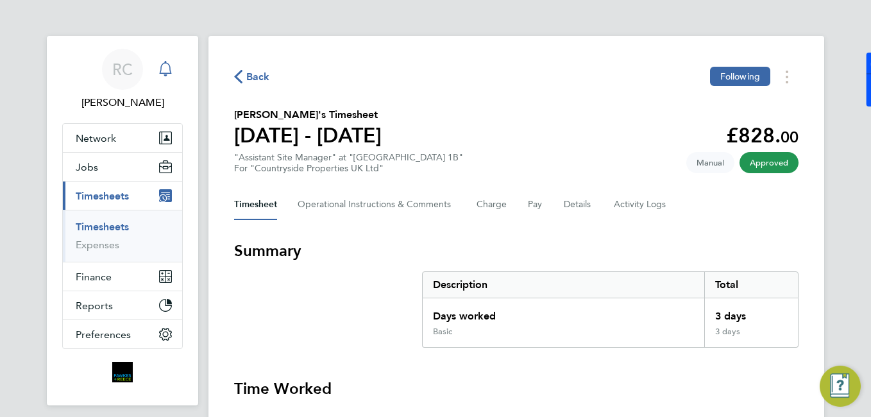
click at [169, 74] on icon "Main navigation" at bounding box center [165, 67] width 12 height 13
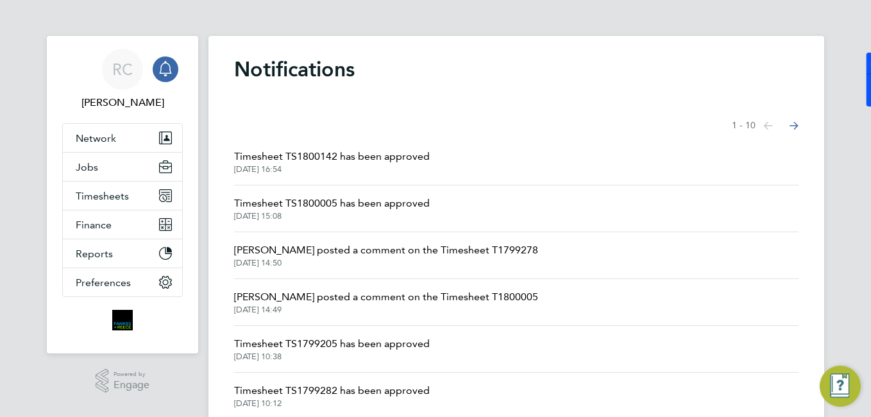
click at [359, 151] on span "Timesheet TS1800142 has been approved" at bounding box center [332, 156] width 196 height 15
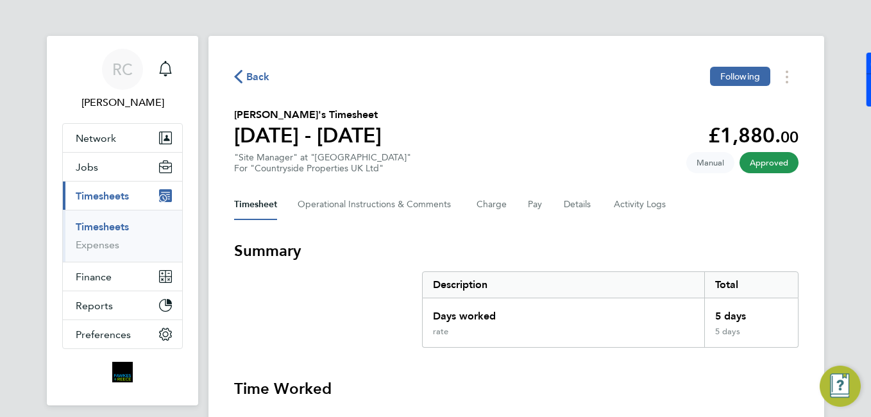
click at [126, 230] on link "Timesheets" at bounding box center [102, 227] width 53 height 12
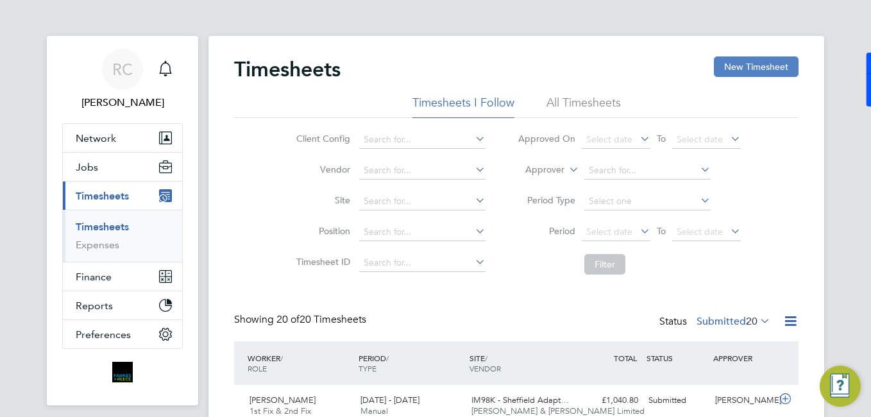
click at [718, 70] on button "New Timesheet" at bounding box center [756, 66] width 85 height 21
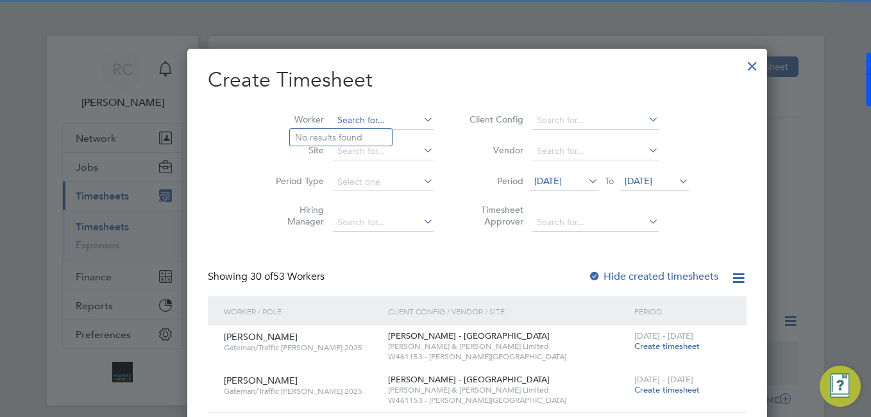
click at [350, 119] on input at bounding box center [383, 121] width 101 height 18
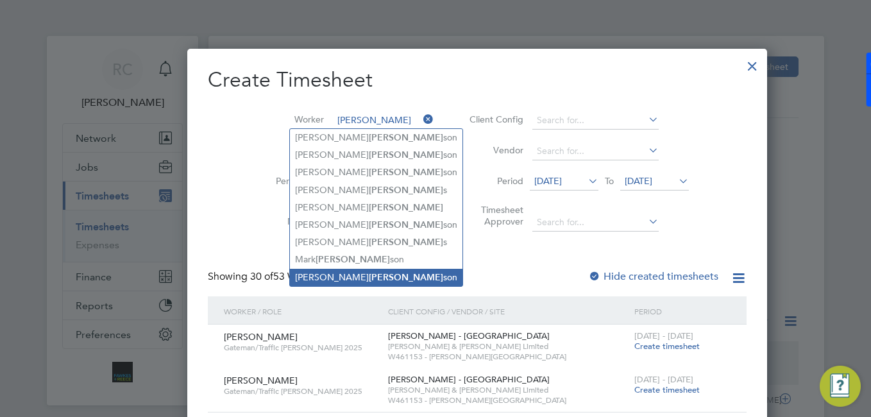
click at [355, 269] on li "[PERSON_NAME] son" at bounding box center [376, 277] width 173 height 17
type input "[PERSON_NAME]"
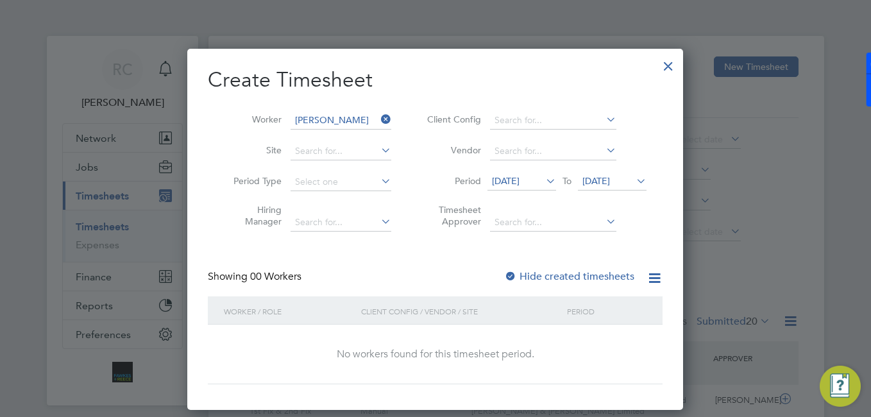
click at [533, 271] on label "Hide created timesheets" at bounding box center [569, 276] width 130 height 13
click at [520, 178] on span "[DATE]" at bounding box center [506, 181] width 28 height 12
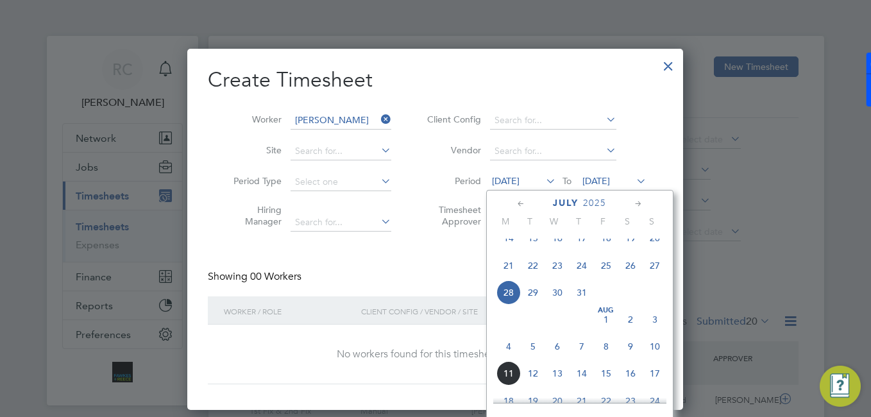
click at [508, 359] on span "4" at bounding box center [508, 346] width 24 height 24
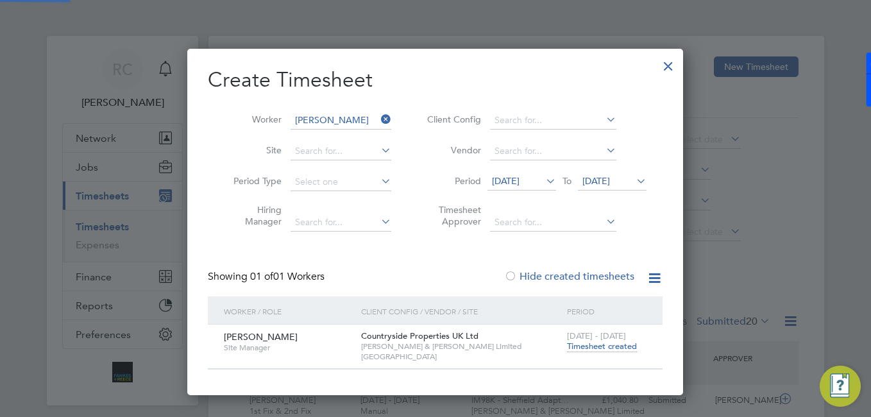
drag, startPoint x: 575, startPoint y: 300, endPoint x: 571, endPoint y: 310, distance: 11.8
drag, startPoint x: 571, startPoint y: 310, endPoint x: 593, endPoint y: 348, distance: 43.4
click at [593, 348] on div "[DATE] - [DATE] Timesheet created" at bounding box center [607, 342] width 86 height 35
click at [593, 348] on span "Timesheet created" at bounding box center [602, 347] width 70 height 12
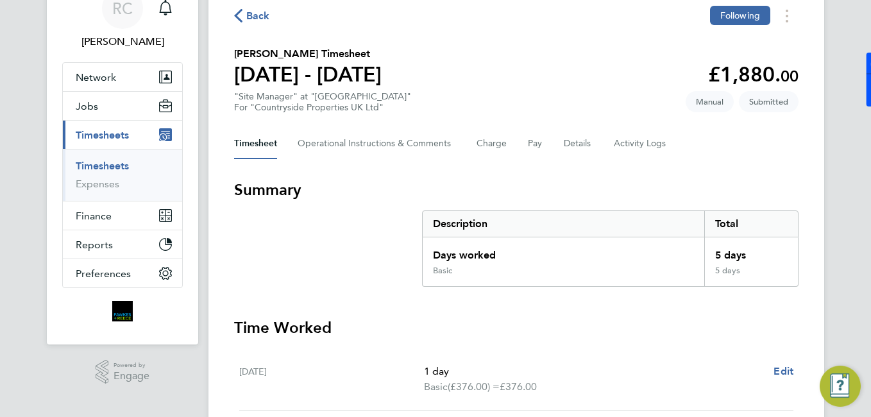
click at [607, 141] on div "Timesheet Operational Instructions & Comments Charge Pay Details Activity Logs" at bounding box center [516, 143] width 564 height 31
click at [580, 139] on button "Details" at bounding box center [579, 143] width 30 height 31
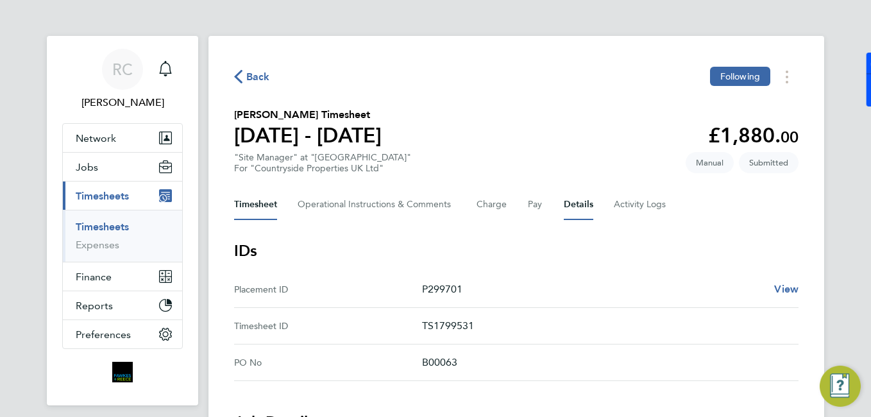
click at [277, 205] on button "Timesheet" at bounding box center [255, 204] width 43 height 31
